Goal: Check status: Check status

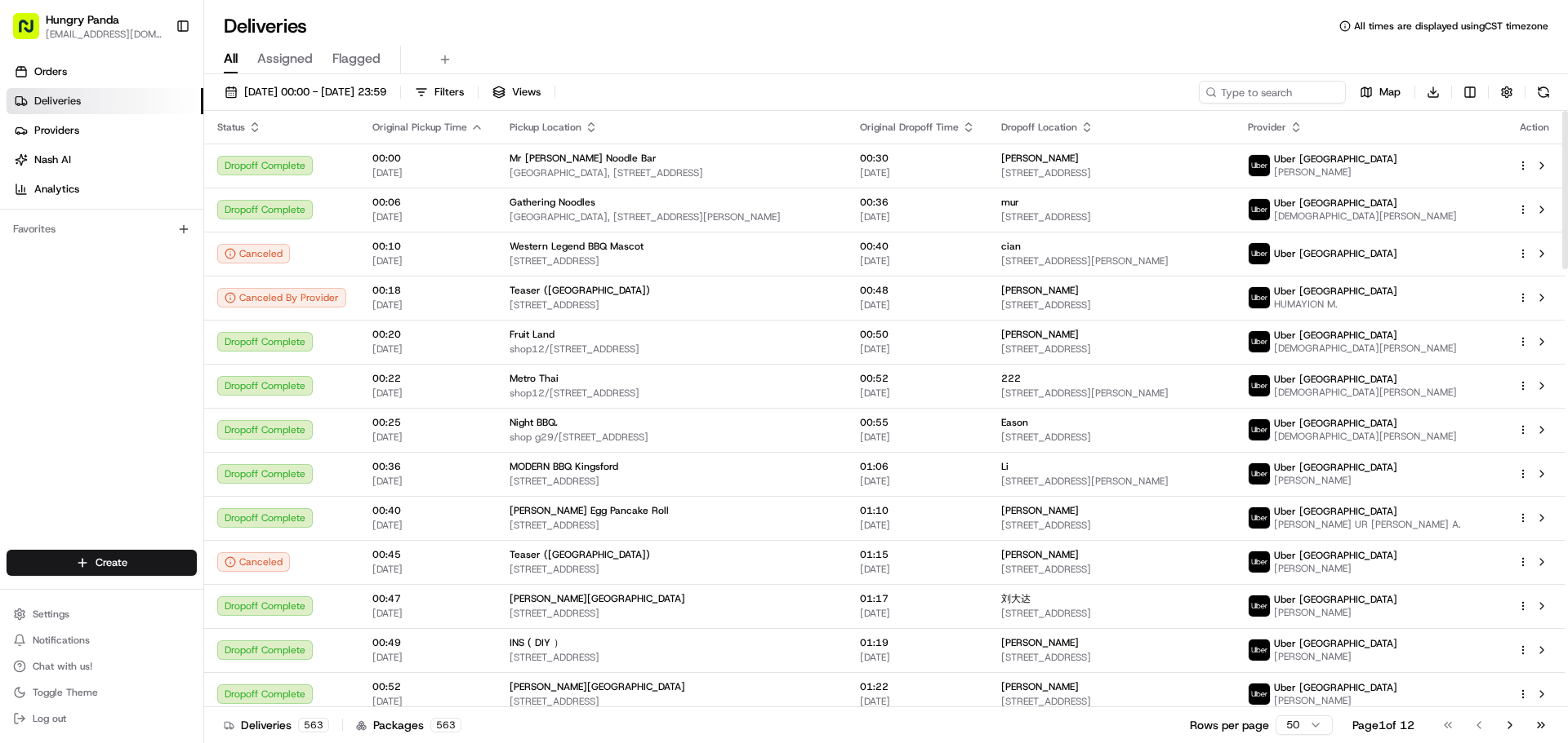
click at [1246, 103] on div "19/08/2025 00:00 - 19/08/2025 23:59 Filters Views Map Download" at bounding box center [885, 96] width 1363 height 30
click at [1246, 100] on input at bounding box center [1247, 93] width 196 height 23
paste input "077058980595178401318"
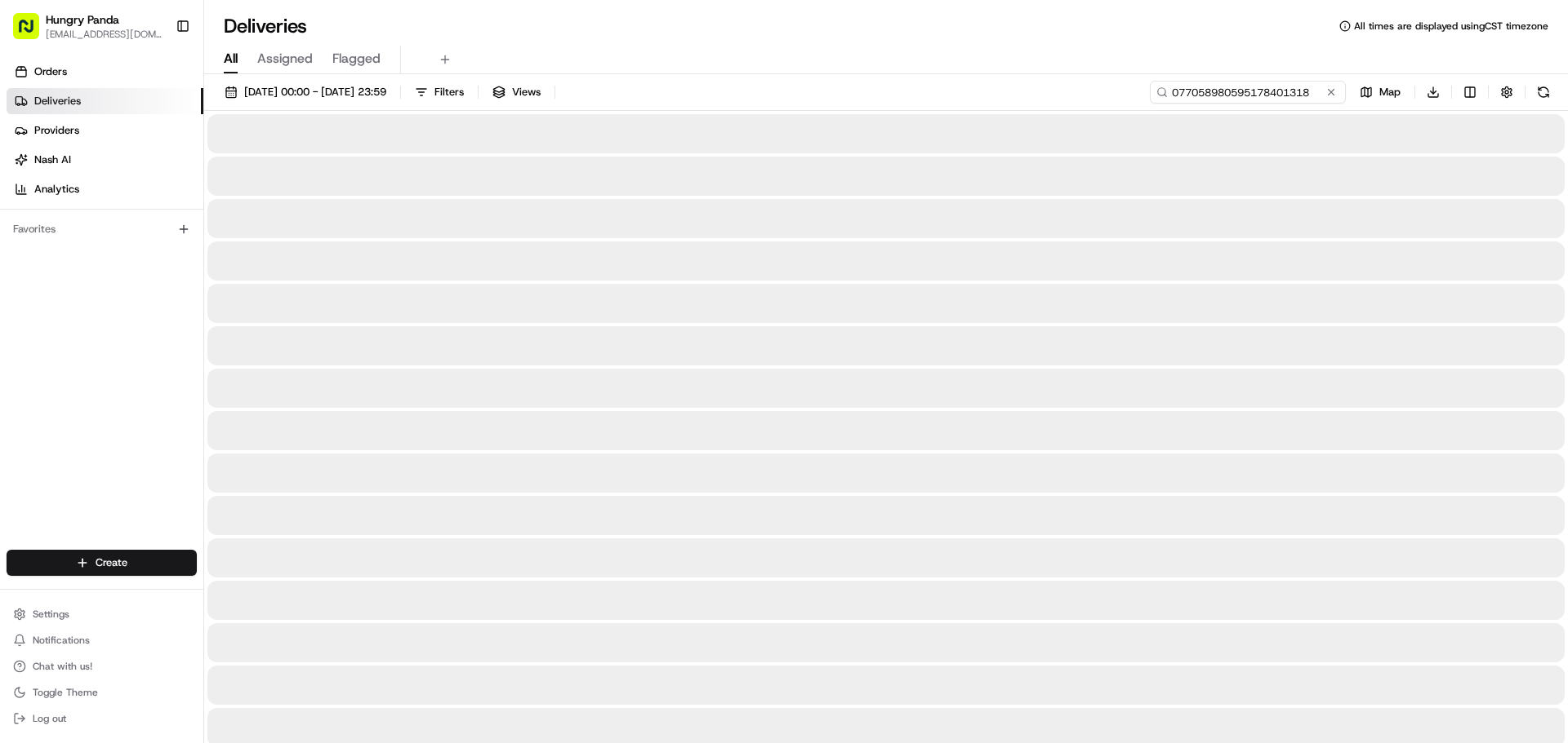
type input "077058980595178401318"
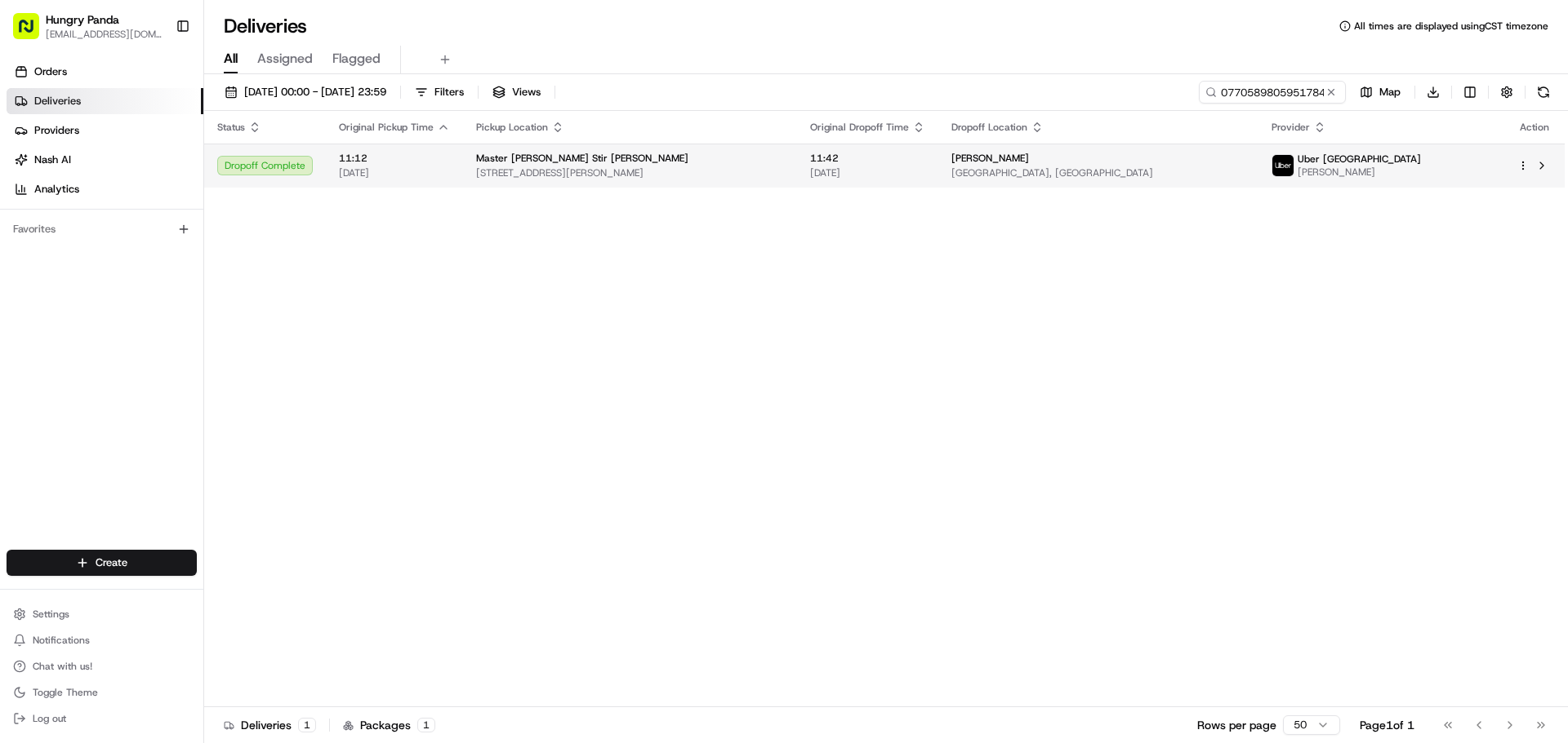
click at [997, 146] on td "Irene Cnr Pitt St Mall and, Market St, Sydney NSW 2000, Australia" at bounding box center [1098, 166] width 320 height 44
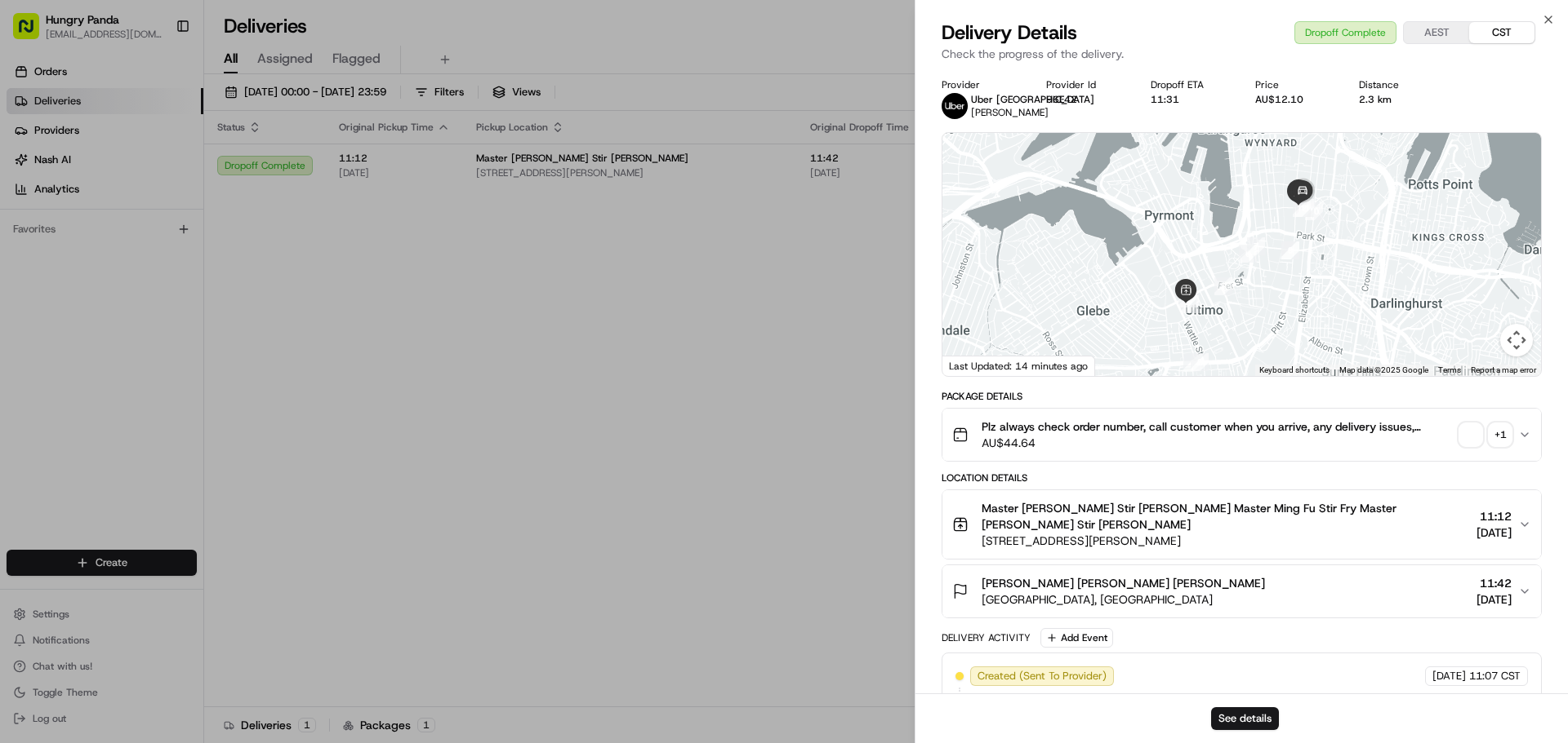
click at [1496, 433] on div "+ 1" at bounding box center [1500, 435] width 23 height 23
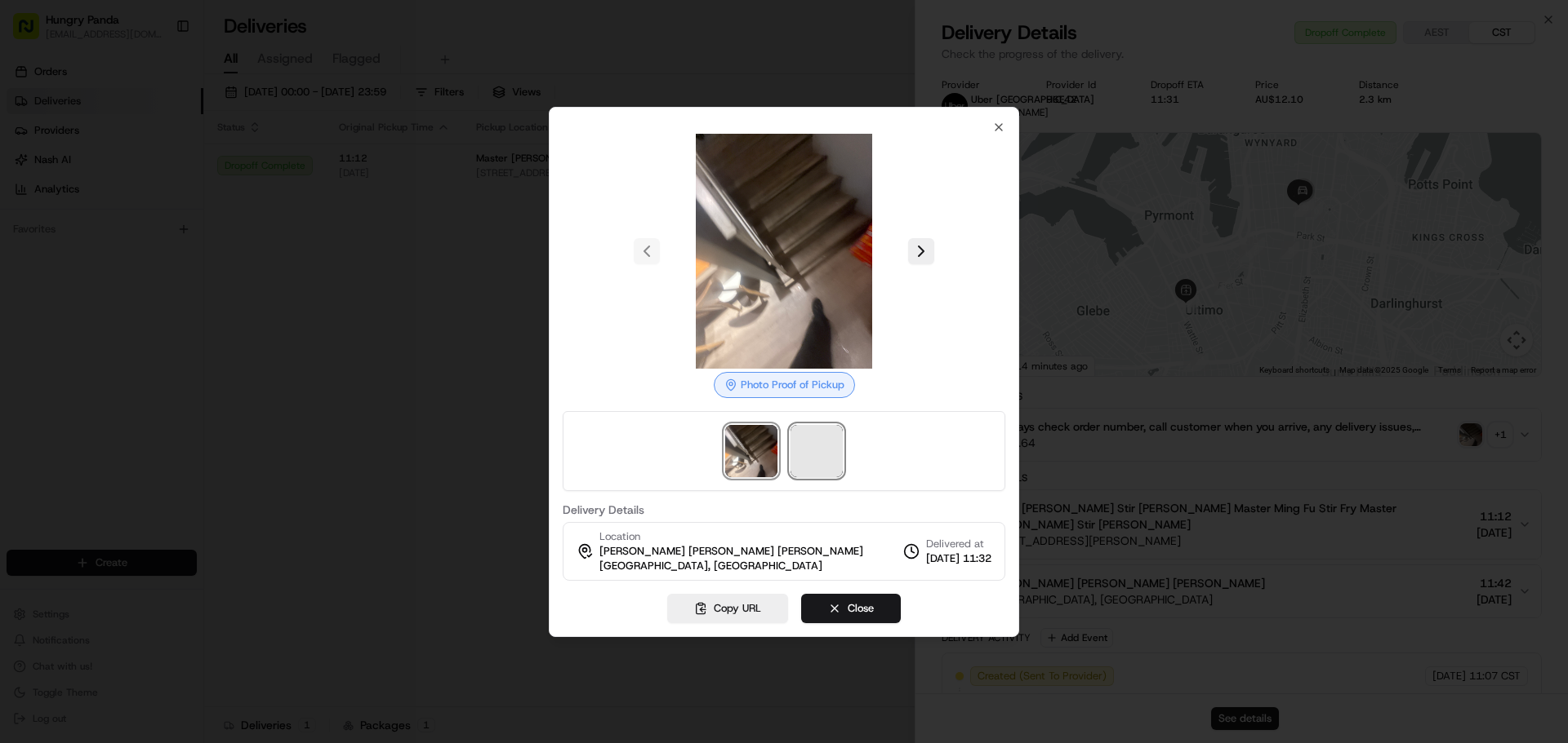
click at [834, 441] on span at bounding box center [817, 452] width 52 height 52
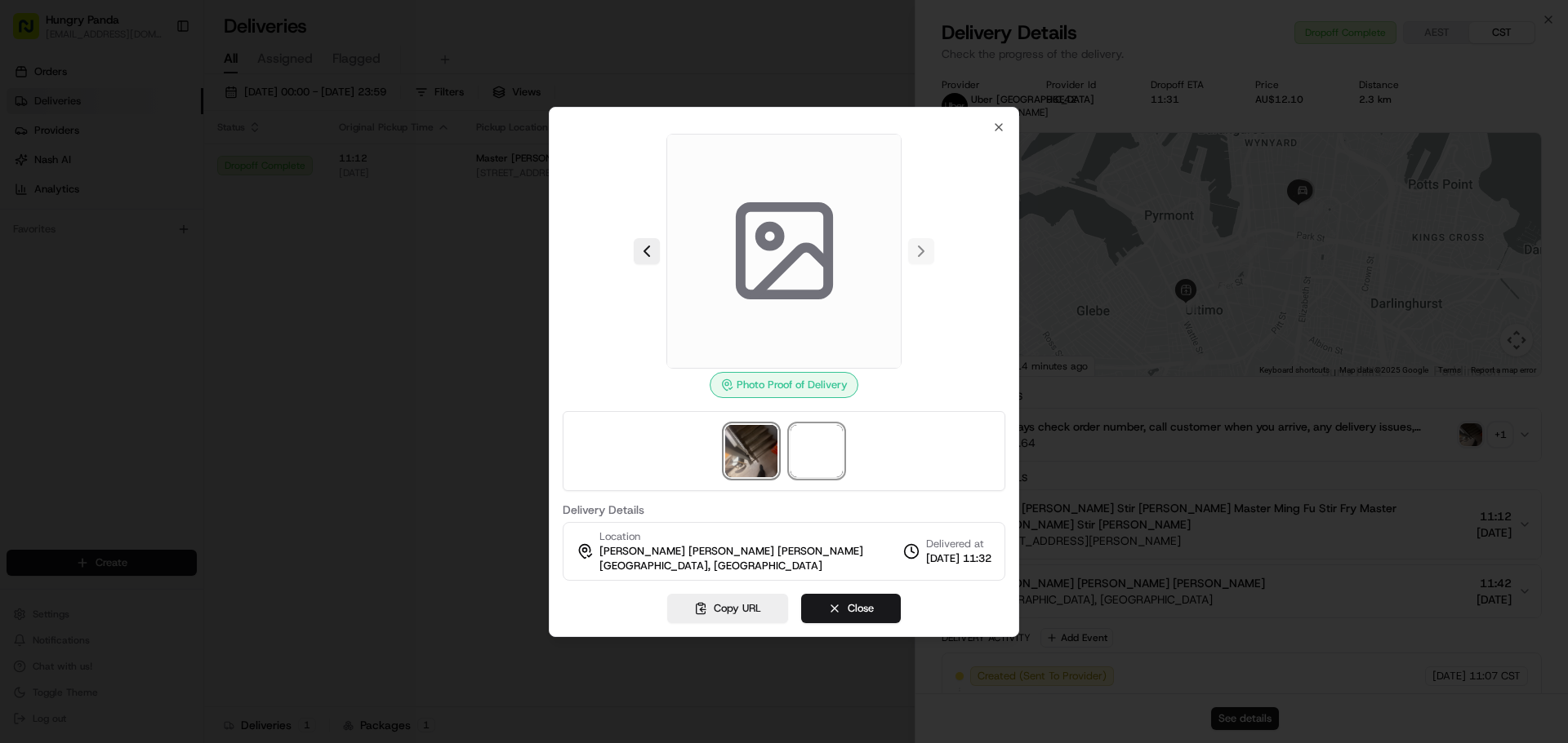
click at [759, 462] on img at bounding box center [751, 452] width 52 height 52
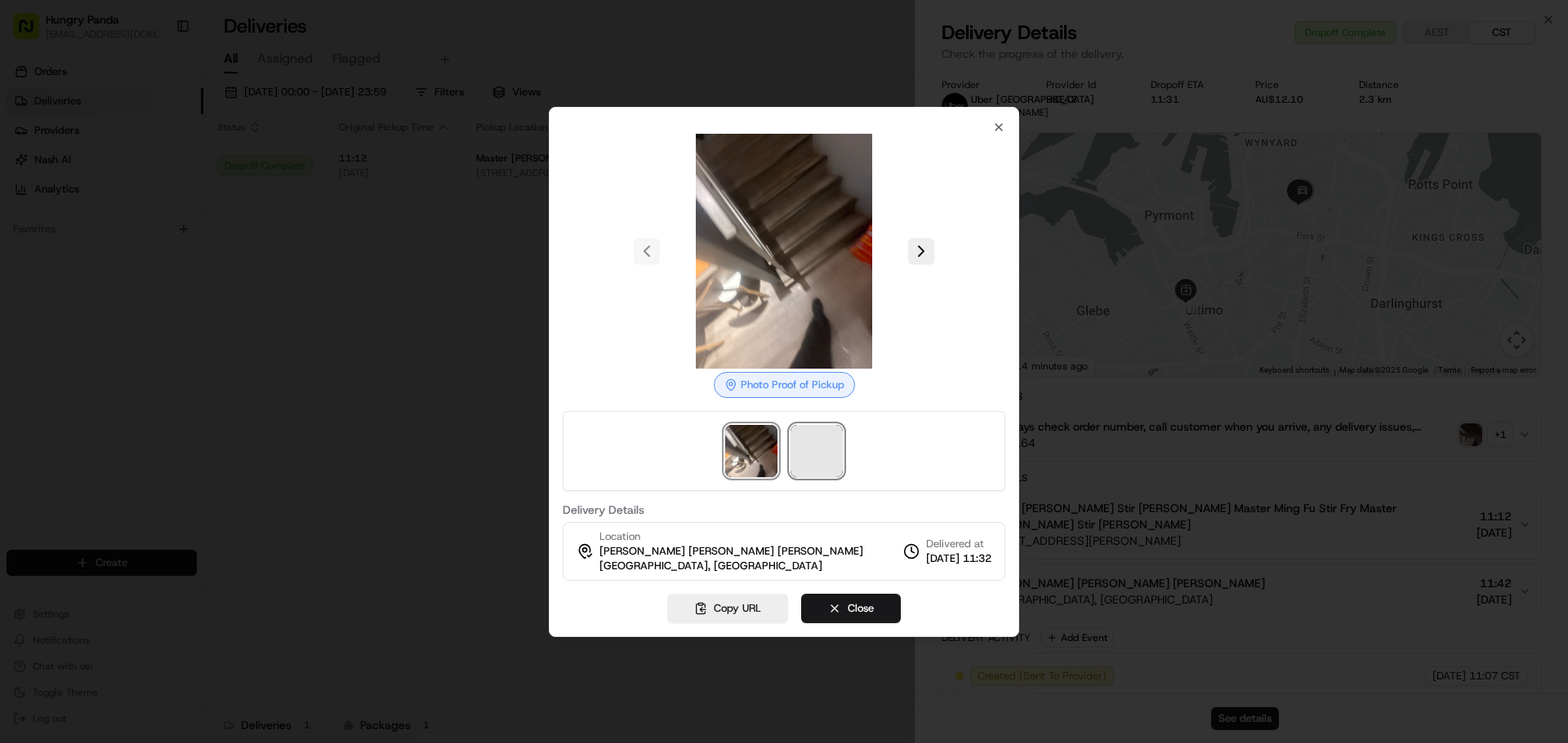
click at [818, 454] on span at bounding box center [817, 452] width 52 height 52
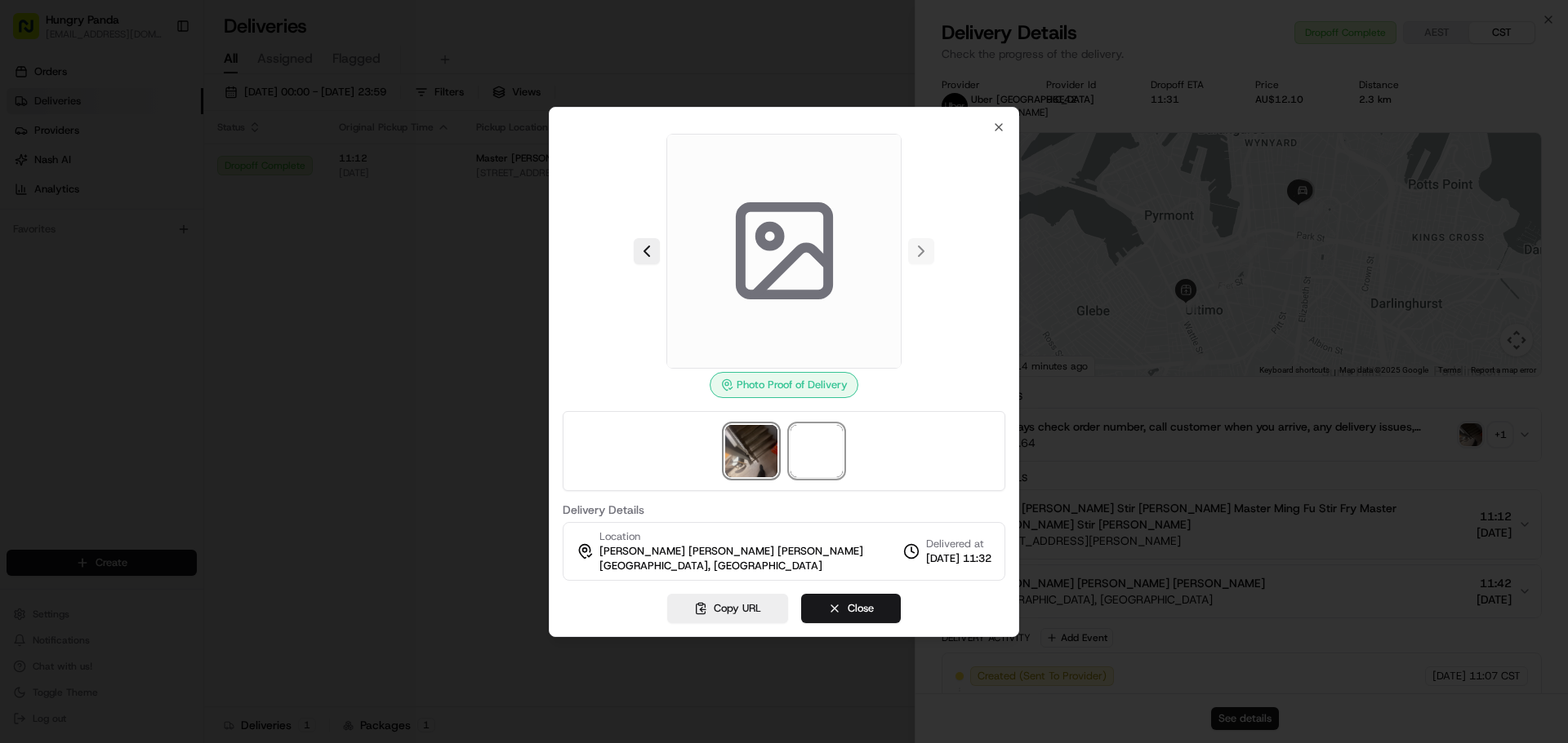
click at [746, 454] on img at bounding box center [751, 452] width 52 height 52
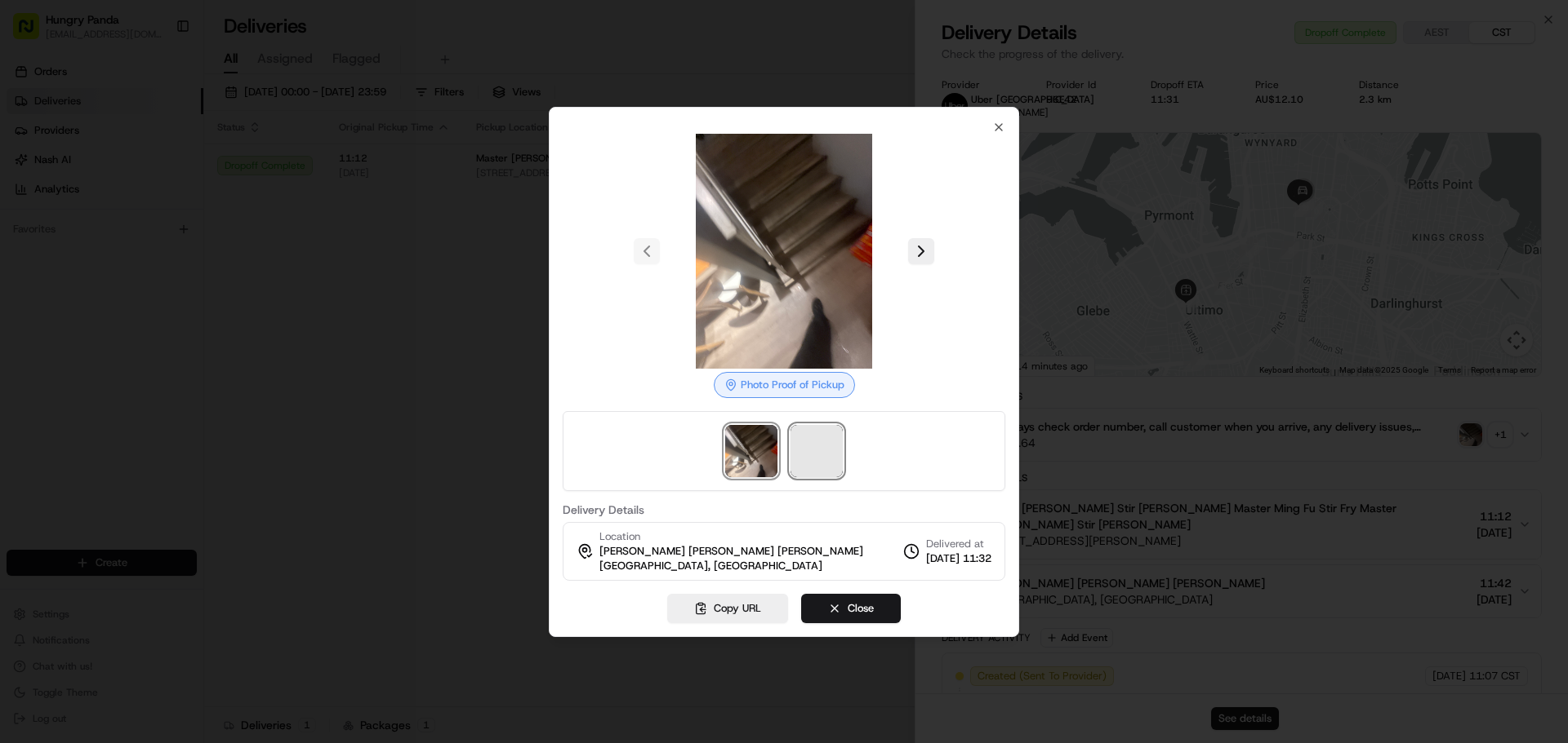
click at [803, 445] on span at bounding box center [817, 452] width 52 height 52
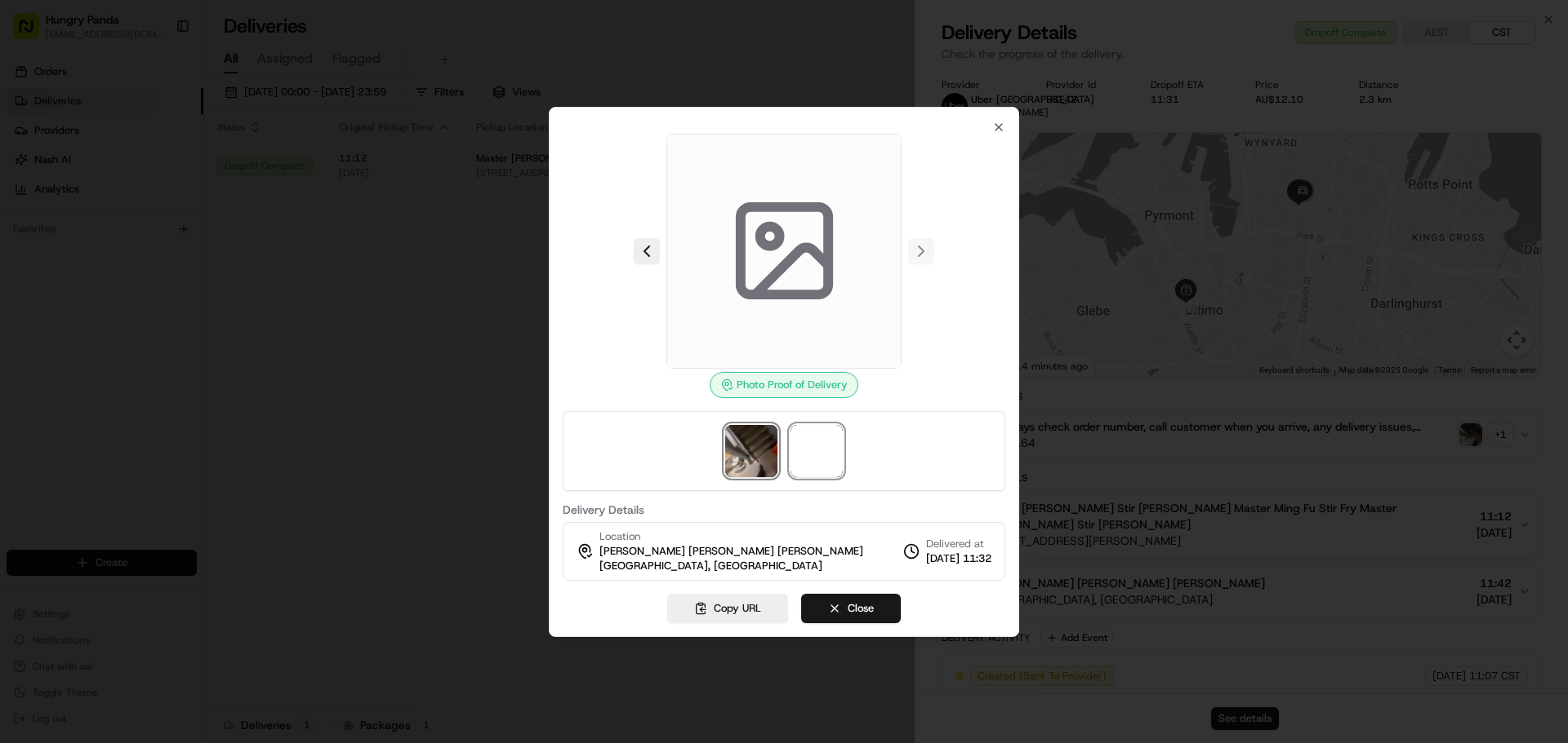
click at [772, 445] on img at bounding box center [751, 452] width 52 height 52
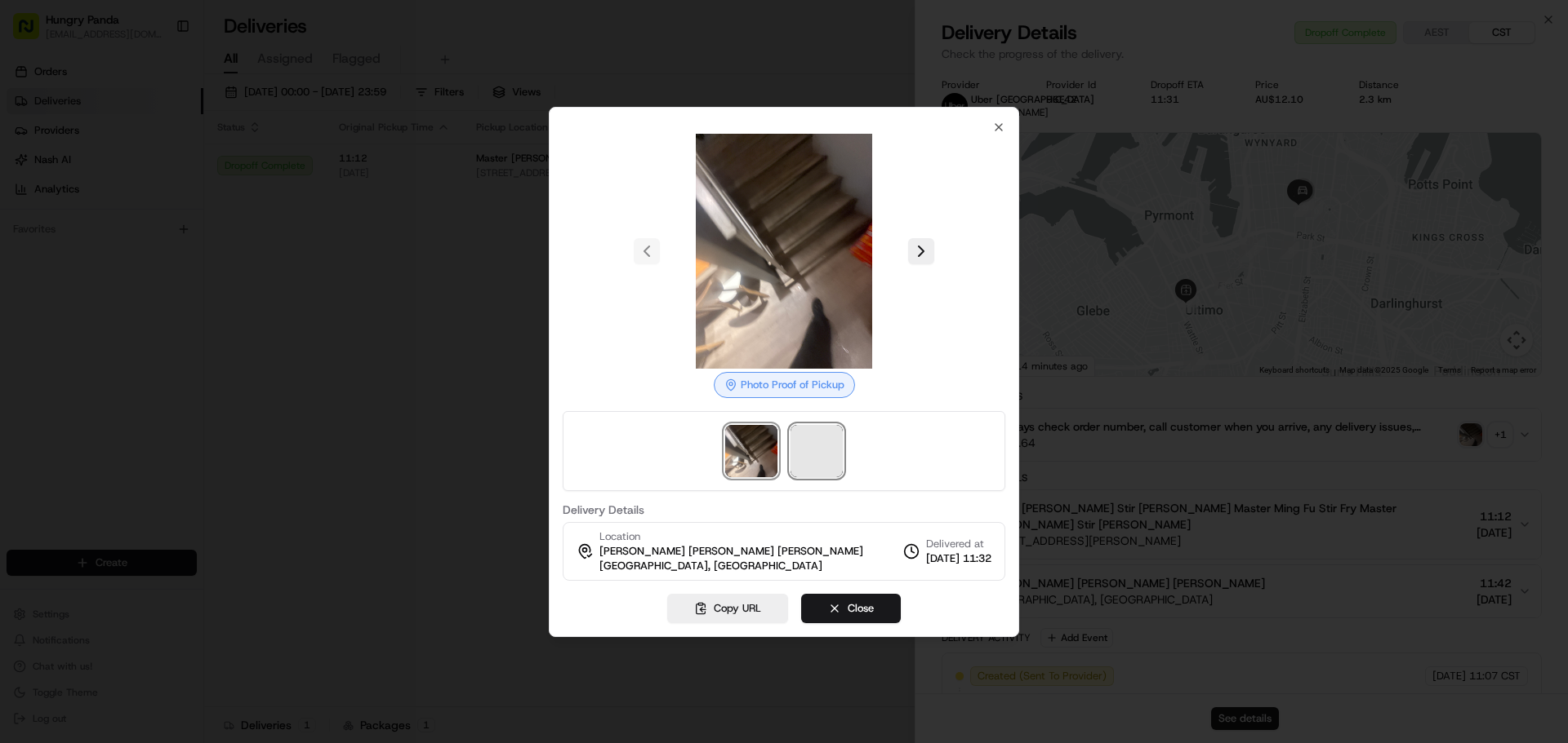
click at [838, 436] on span at bounding box center [817, 452] width 52 height 52
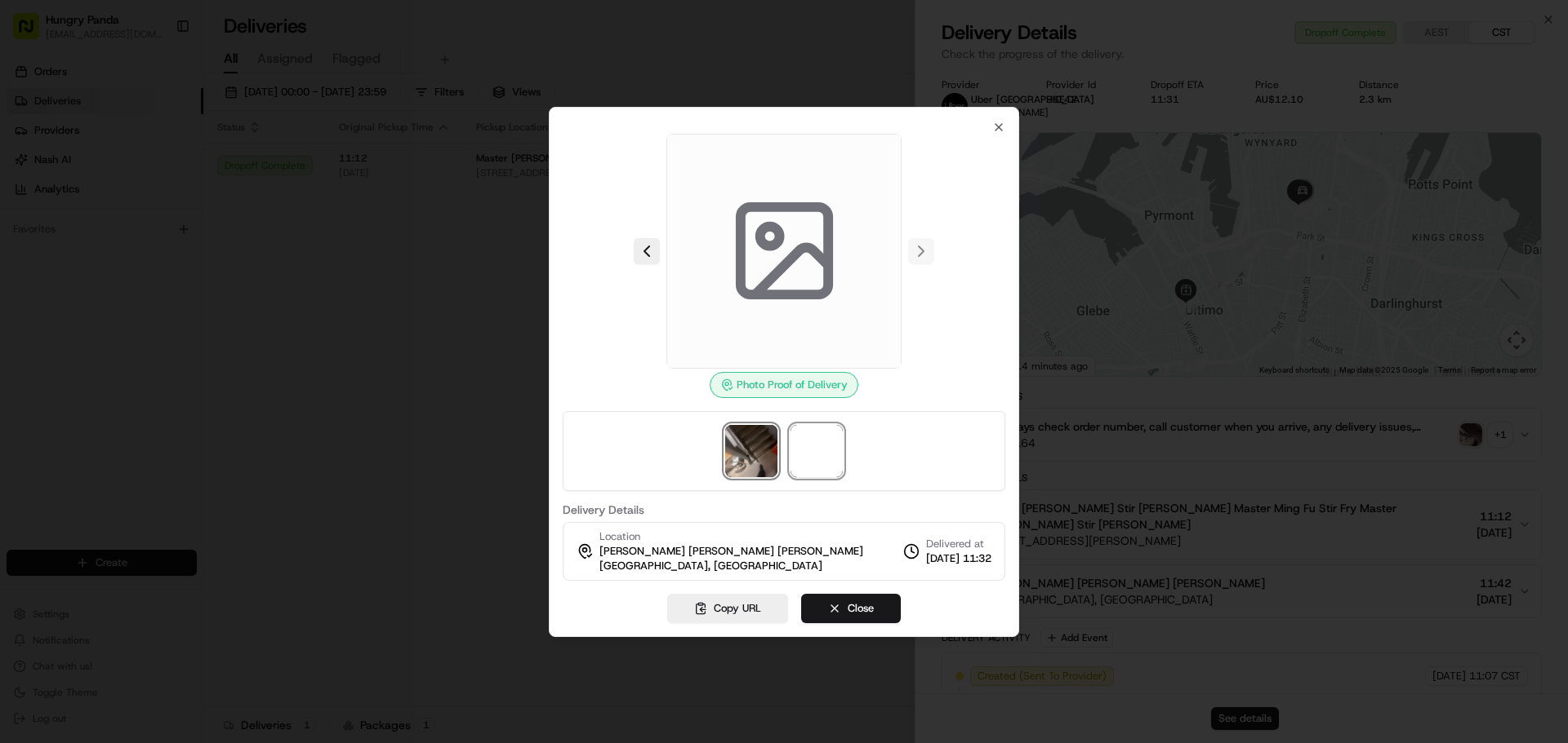
click at [747, 448] on img at bounding box center [751, 452] width 52 height 52
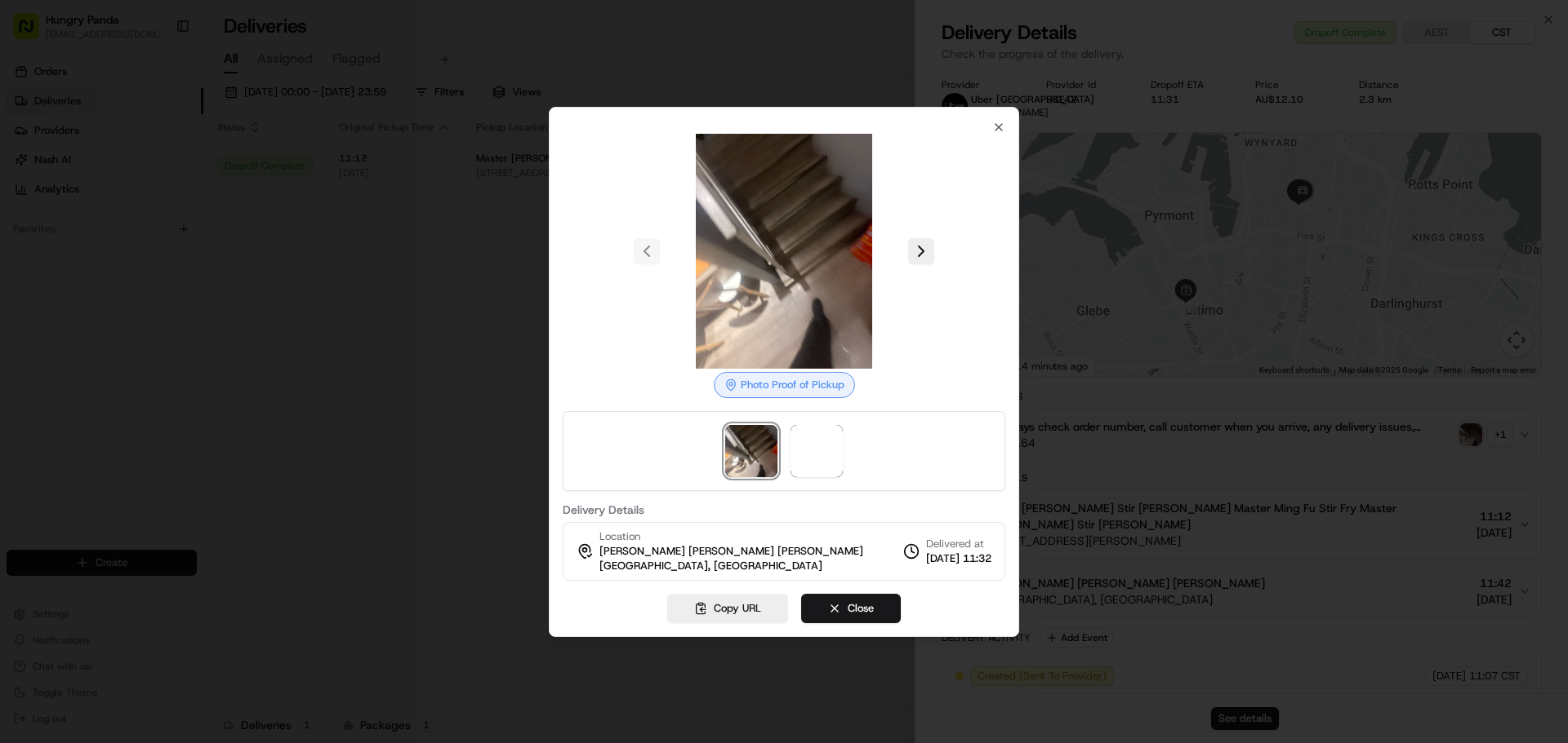
click at [845, 447] on div at bounding box center [784, 451] width 442 height 80
click at [707, 449] on div at bounding box center [784, 451] width 442 height 80
click at [837, 449] on span at bounding box center [817, 452] width 52 height 52
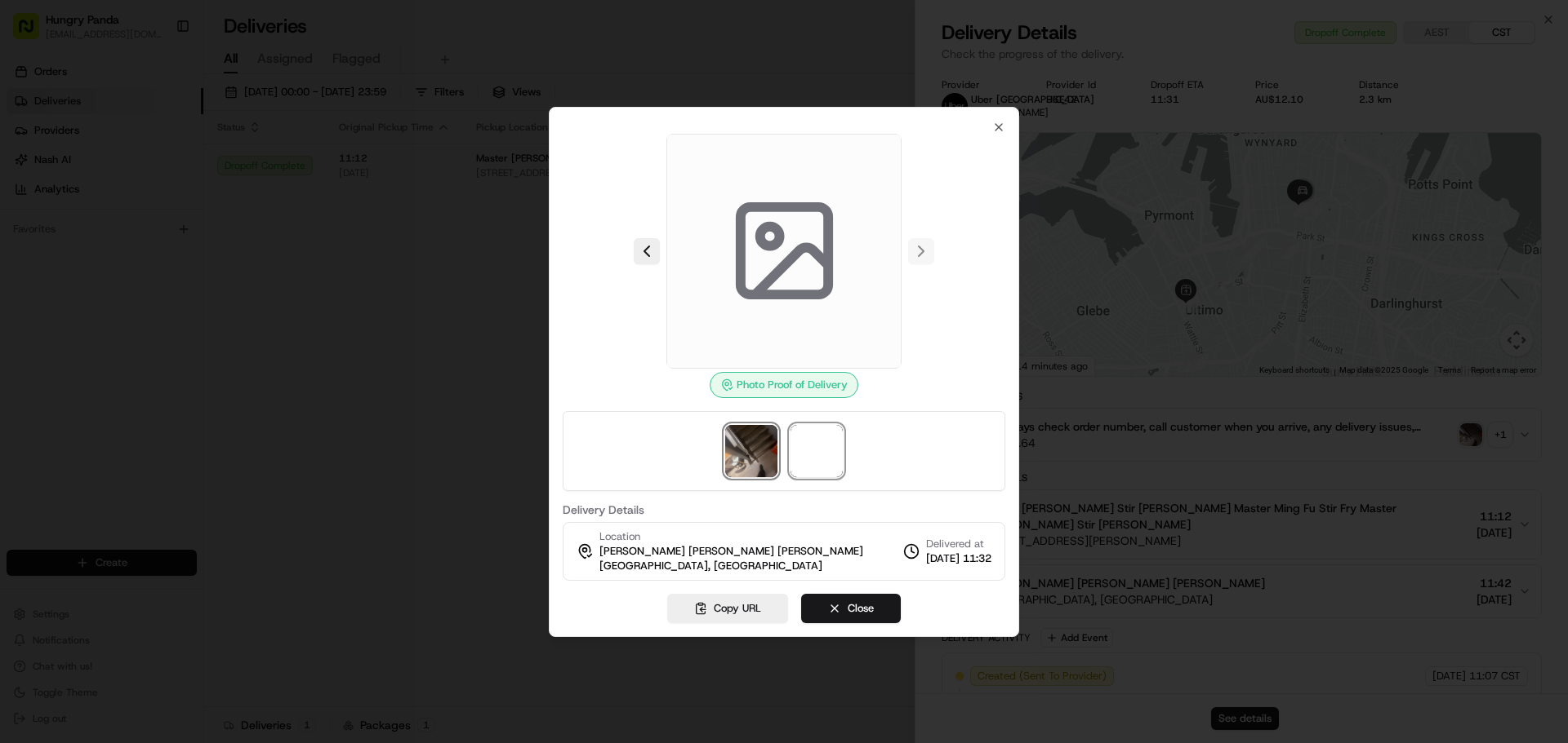
click at [732, 445] on img at bounding box center [751, 452] width 52 height 52
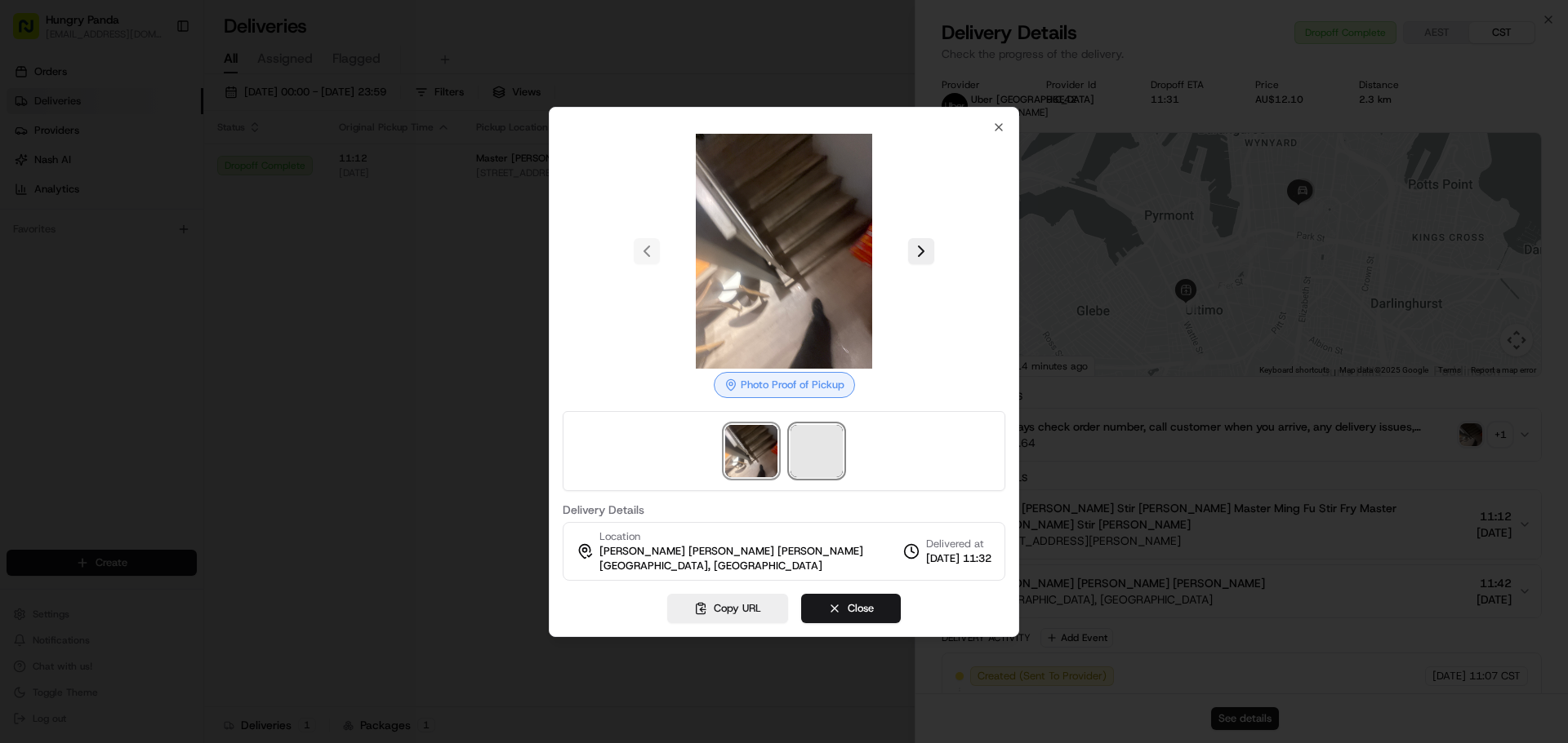
click at [795, 442] on span at bounding box center [817, 452] width 52 height 52
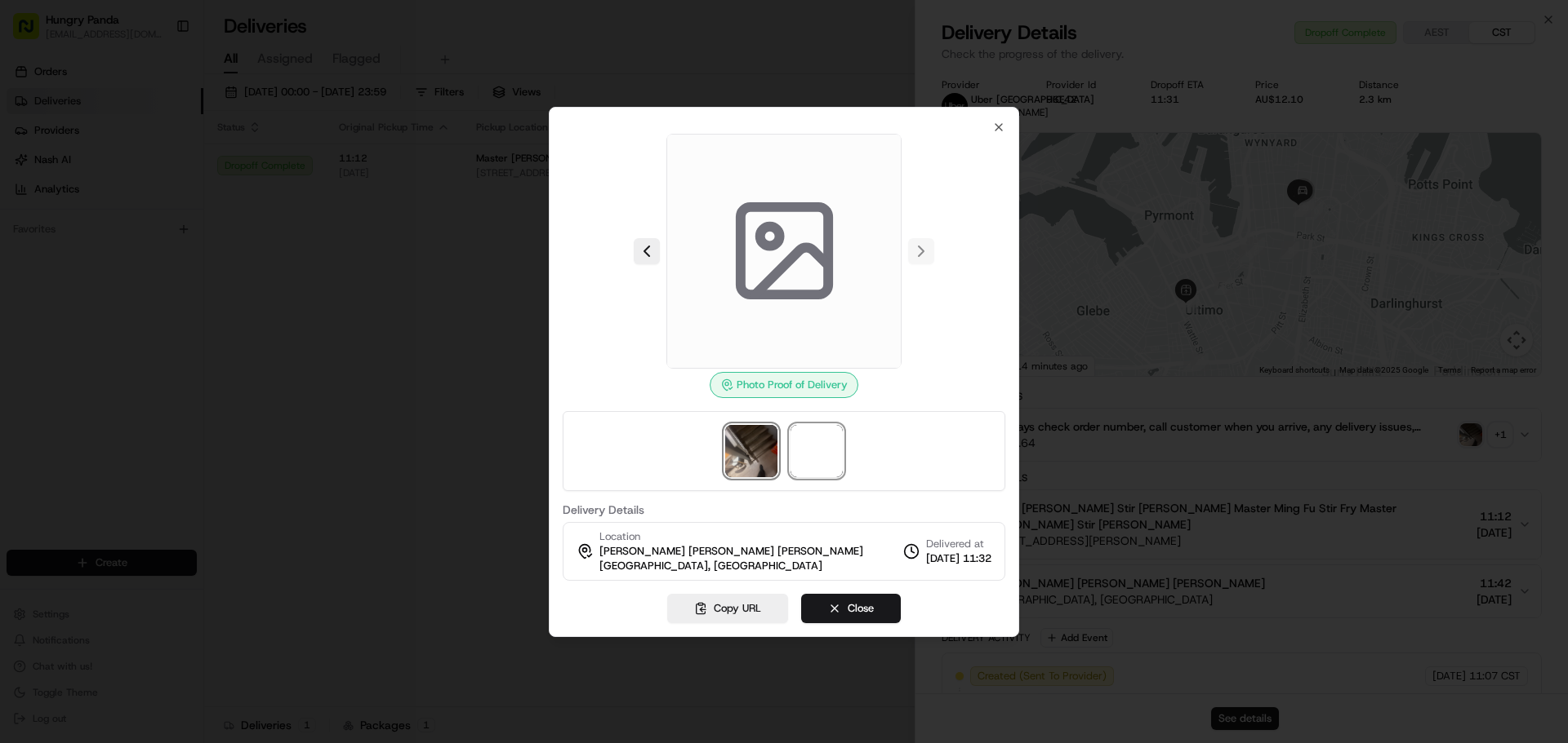
click at [774, 442] on img at bounding box center [751, 452] width 52 height 52
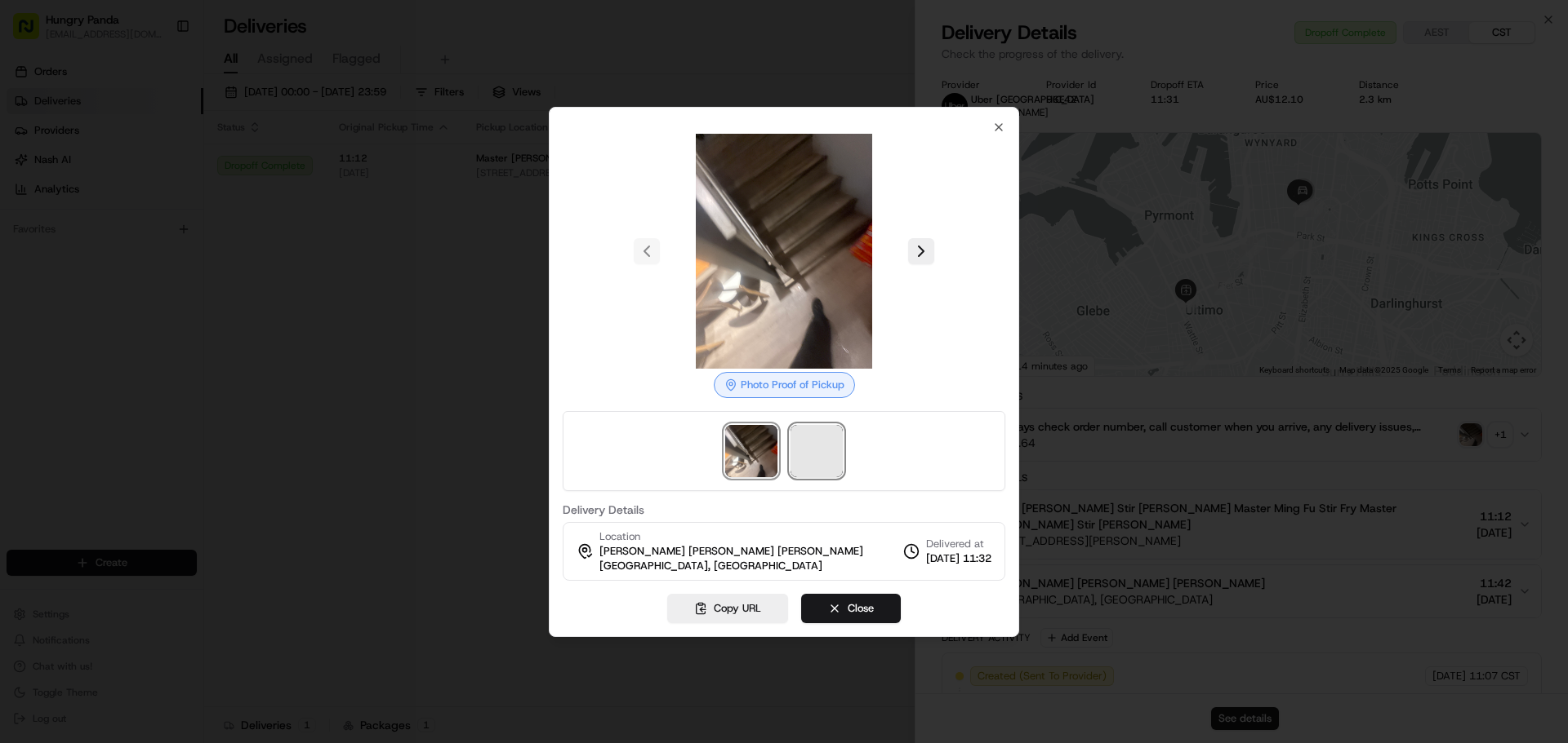
click at [826, 442] on span at bounding box center [817, 452] width 52 height 52
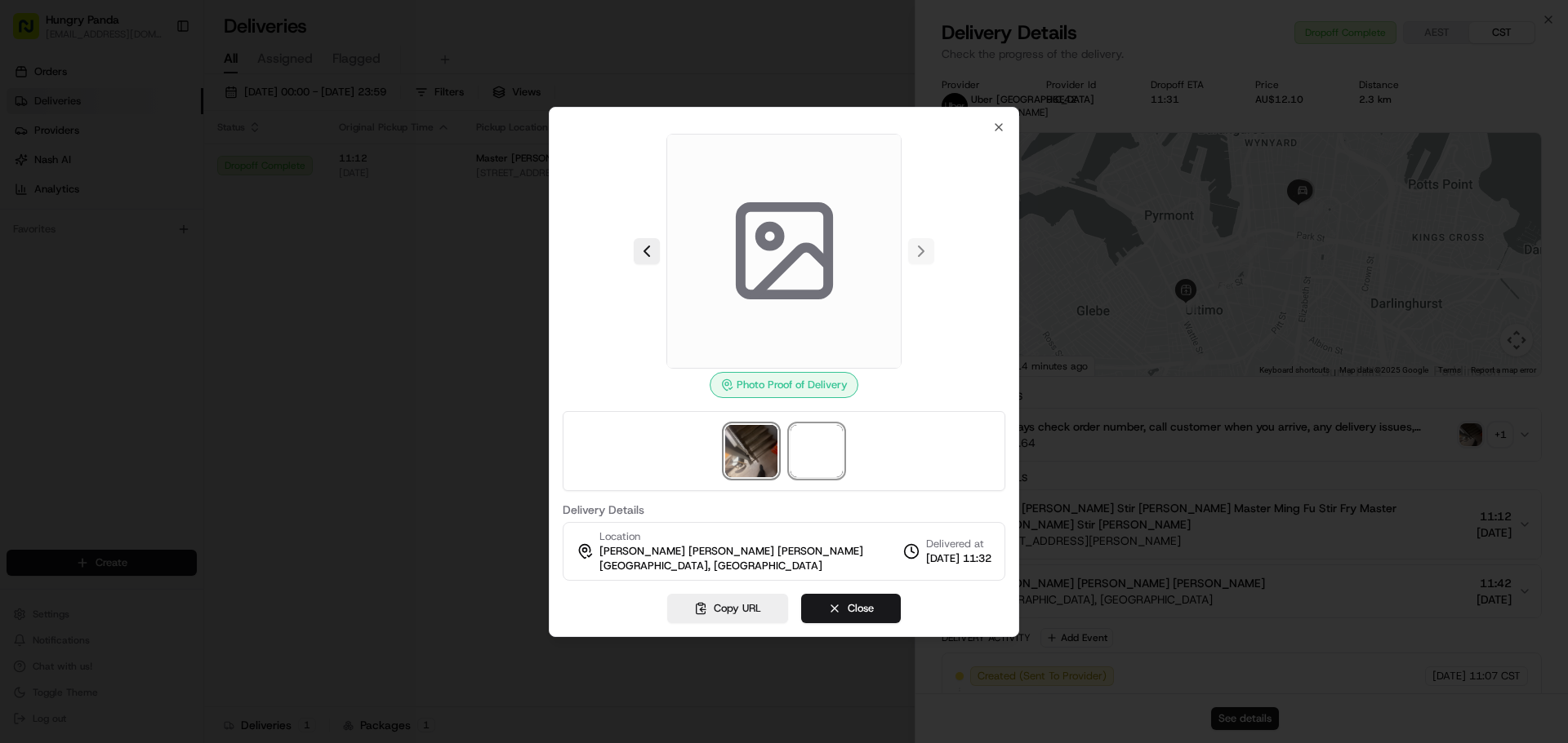
click at [743, 440] on img at bounding box center [751, 452] width 52 height 52
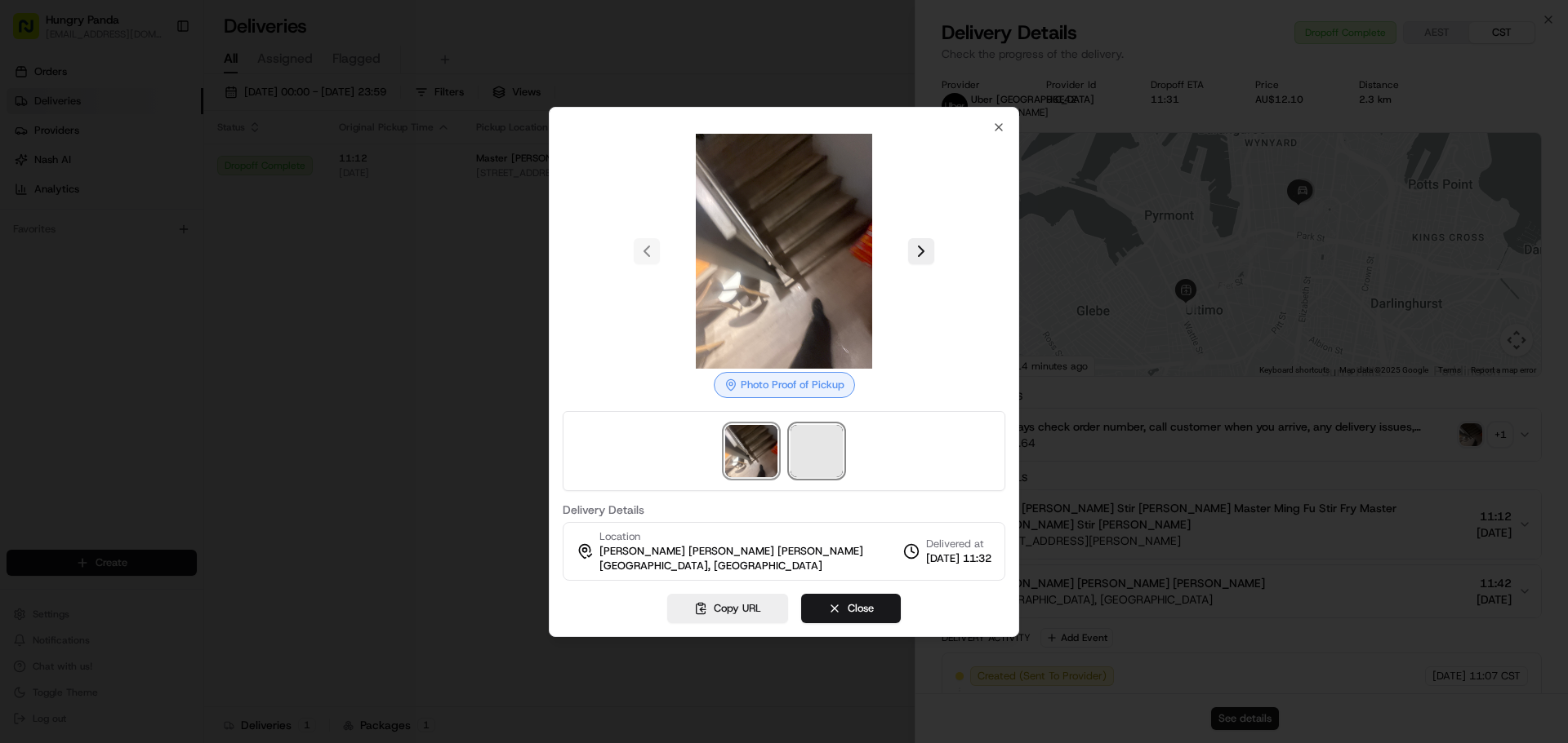
click at [809, 438] on span at bounding box center [817, 452] width 52 height 52
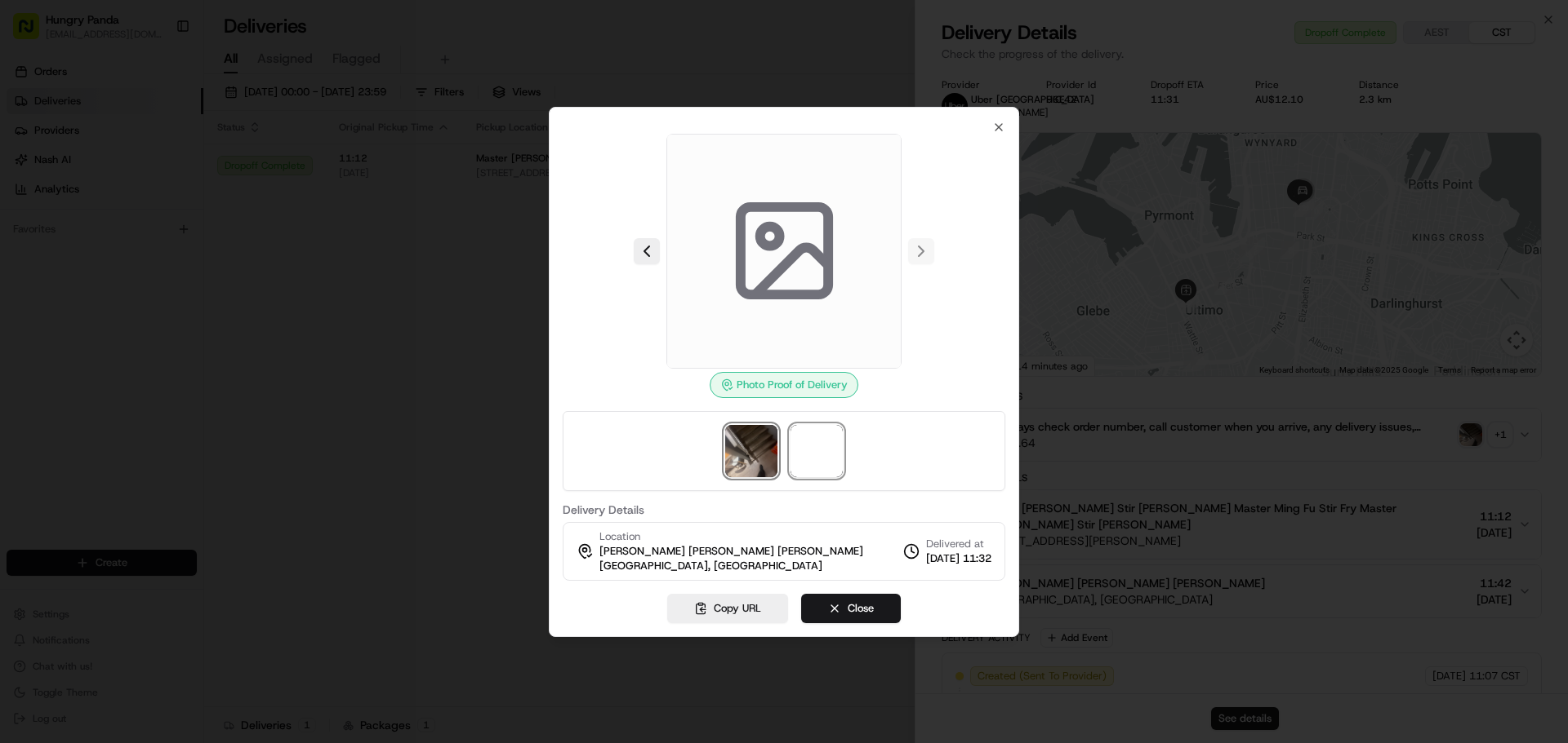
click at [754, 451] on img at bounding box center [751, 452] width 52 height 52
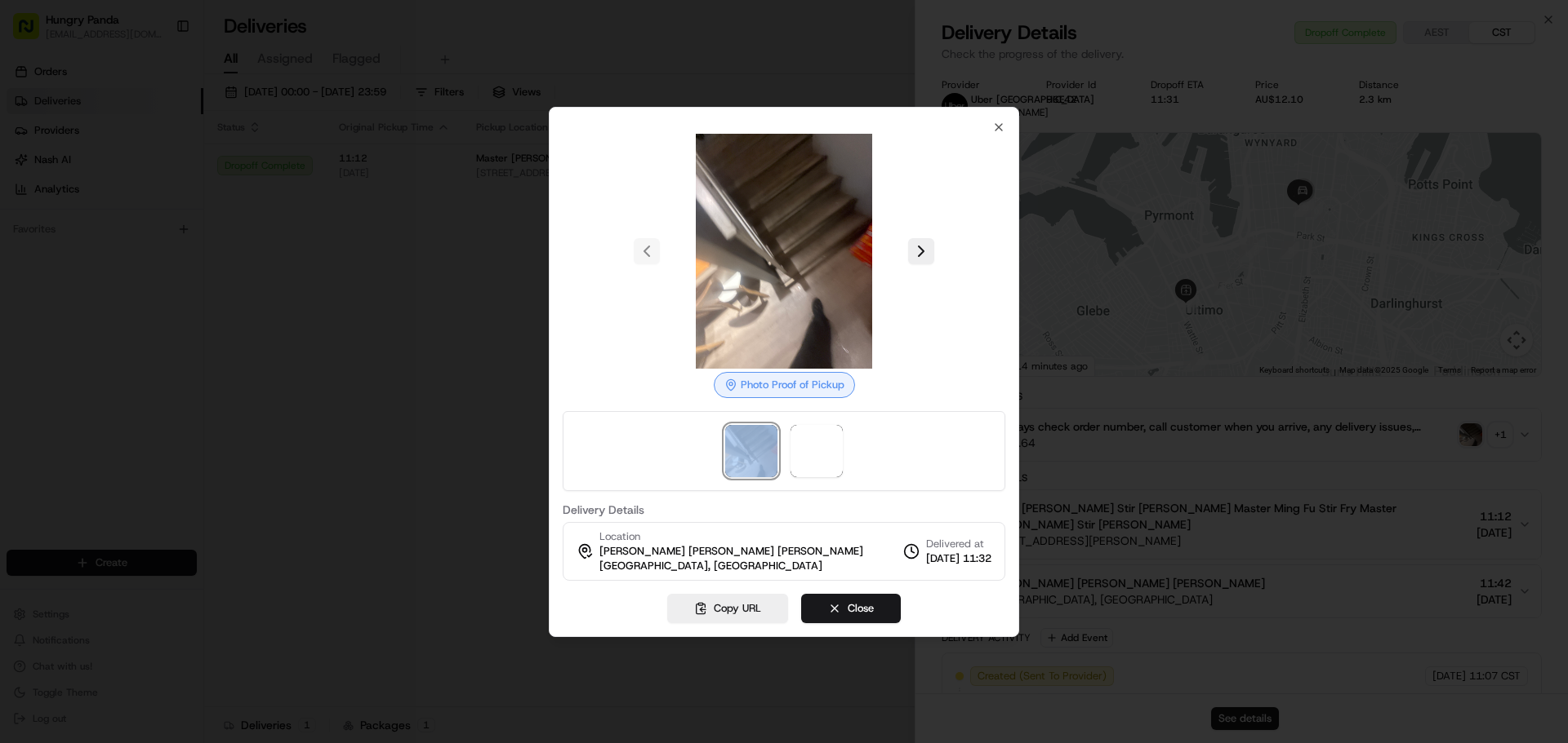
click at [787, 447] on div at bounding box center [784, 451] width 442 height 80
click at [814, 442] on span at bounding box center [817, 452] width 52 height 52
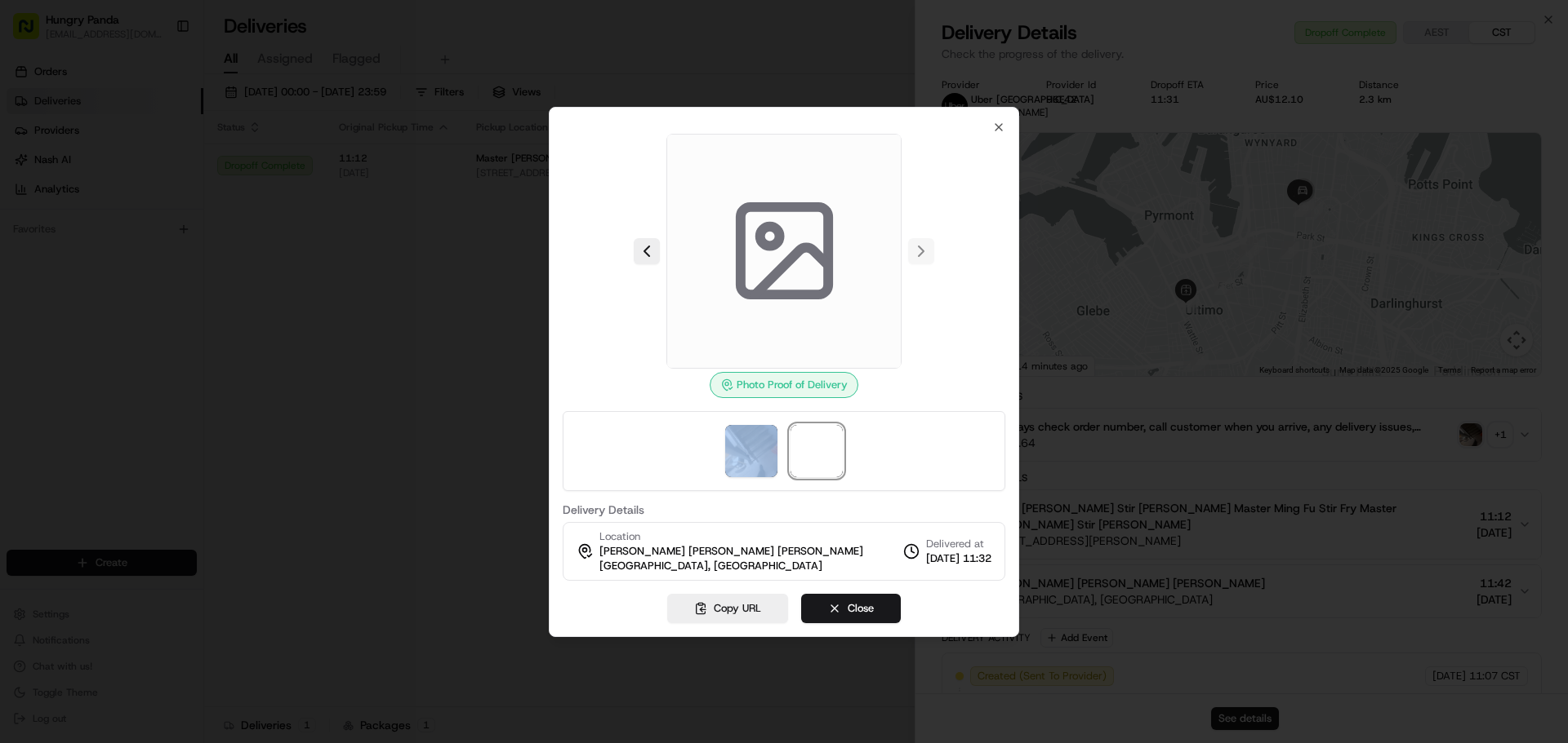
click at [256, 300] on div at bounding box center [784, 372] width 1568 height 743
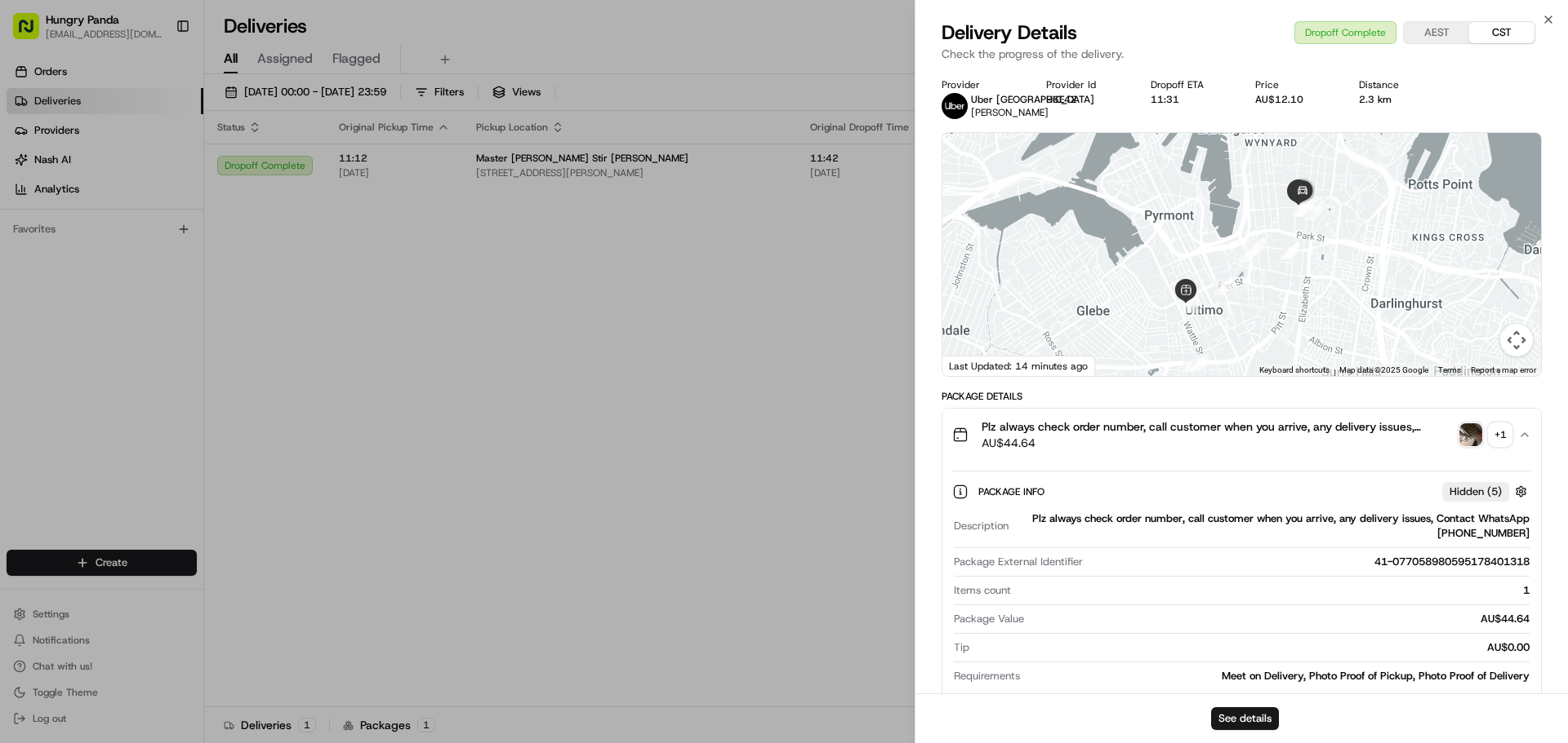
drag, startPoint x: 649, startPoint y: 346, endPoint x: 666, endPoint y: 348, distance: 17.1
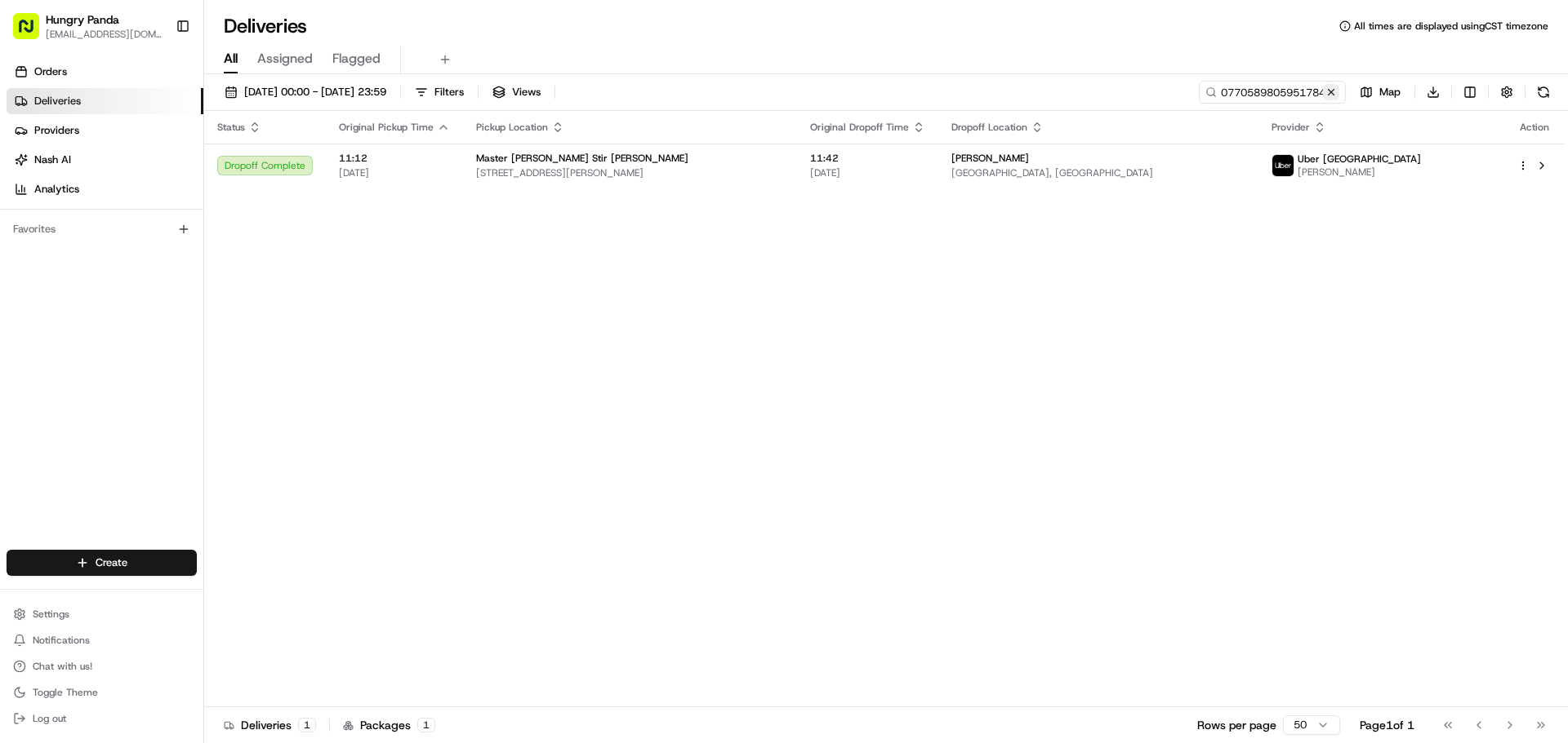
click at [1336, 92] on button at bounding box center [1330, 92] width 16 height 16
